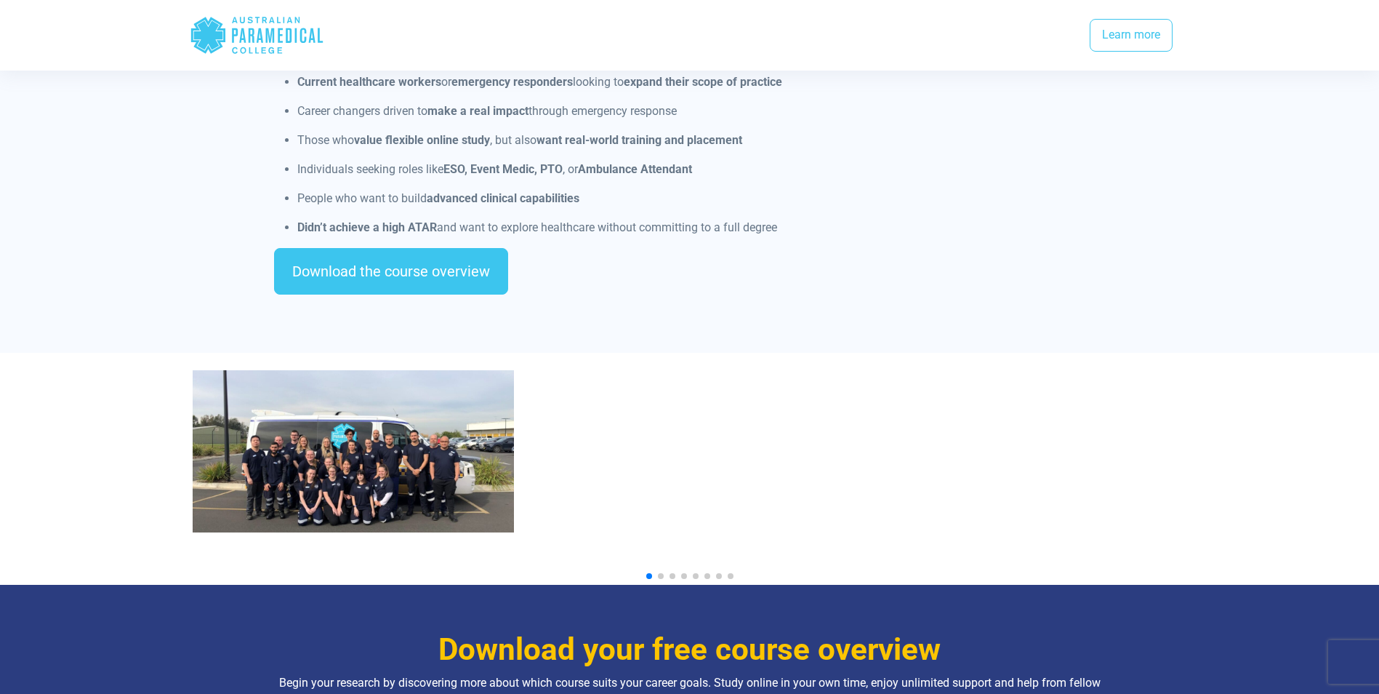
scroll to position [1381, 0]
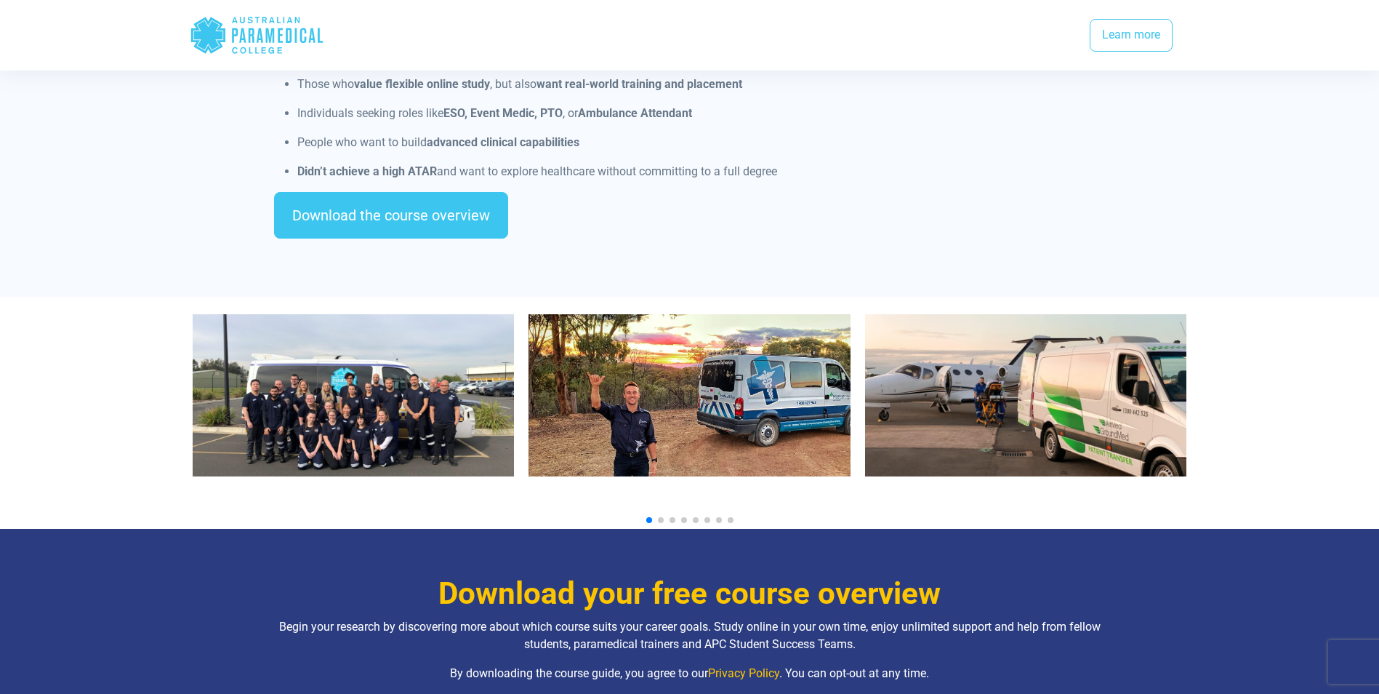
click at [999, 412] on img "3 / 10" at bounding box center [1026, 395] width 322 height 162
click at [637, 390] on img "2 / 10" at bounding box center [690, 395] width 322 height 162
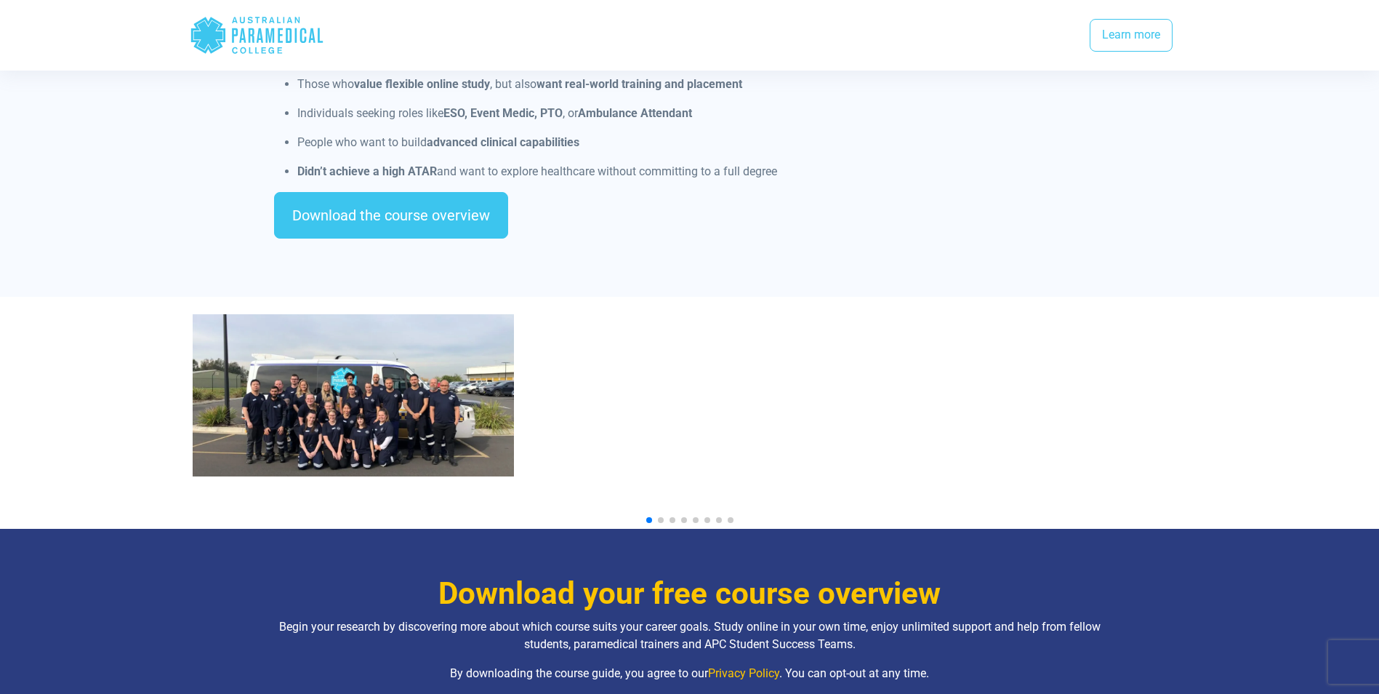
click at [390, 386] on img "1 / 10" at bounding box center [354, 395] width 322 height 162
